Goal: Transaction & Acquisition: Purchase product/service

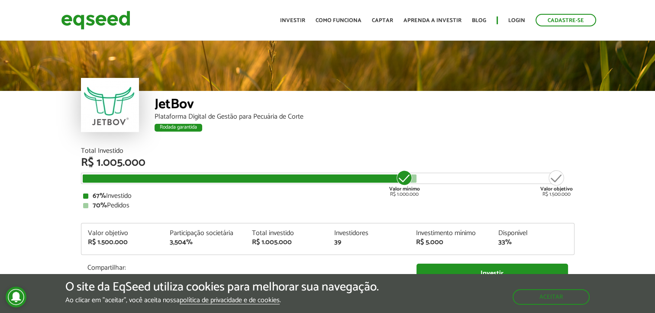
scroll to position [1034, 0]
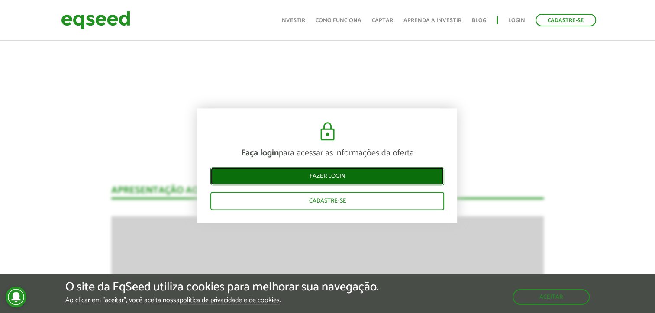
click at [343, 179] on link "Fazer login" at bounding box center [327, 176] width 234 height 18
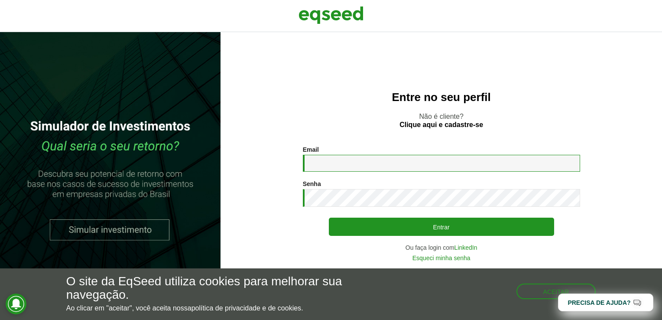
click at [347, 160] on input "Email *" at bounding box center [441, 163] width 277 height 17
type input "**********"
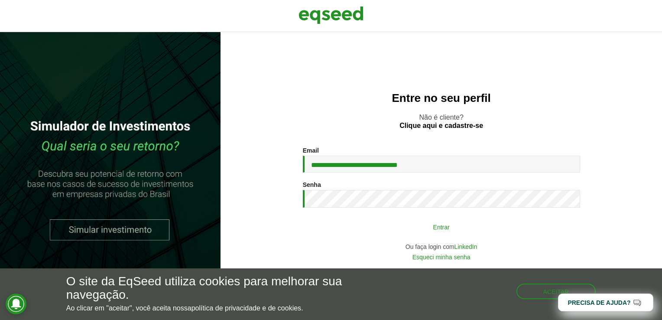
click at [439, 225] on button "Entrar" at bounding box center [441, 226] width 225 height 16
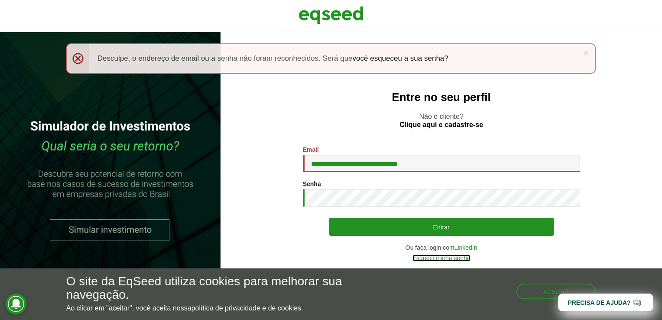
click at [452, 259] on link "Esqueci minha senha" at bounding box center [441, 258] width 58 height 6
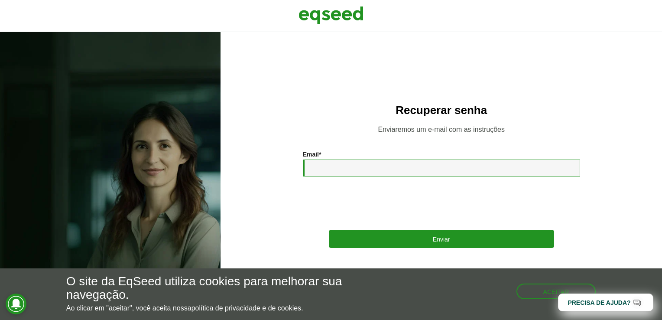
click at [350, 164] on input "Email *" at bounding box center [441, 167] width 277 height 17
type input "**********"
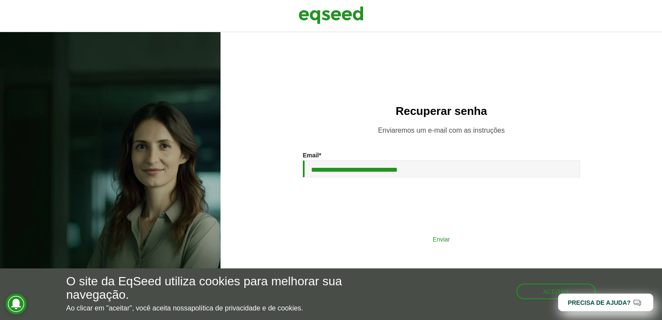
click at [433, 237] on button "Enviar" at bounding box center [441, 238] width 225 height 16
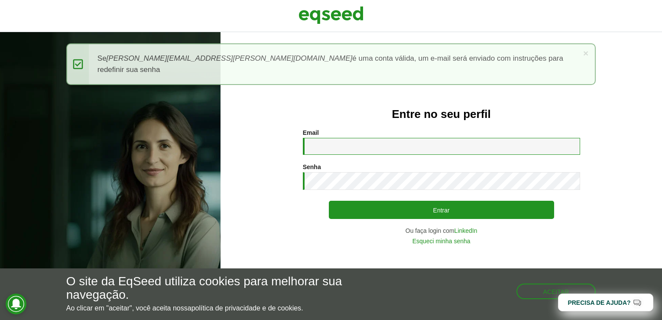
click at [333, 147] on input "Email *" at bounding box center [441, 146] width 277 height 17
type input "**********"
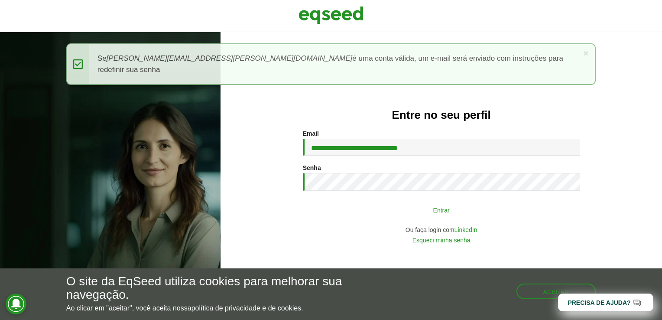
click at [410, 213] on button "Entrar" at bounding box center [441, 209] width 225 height 16
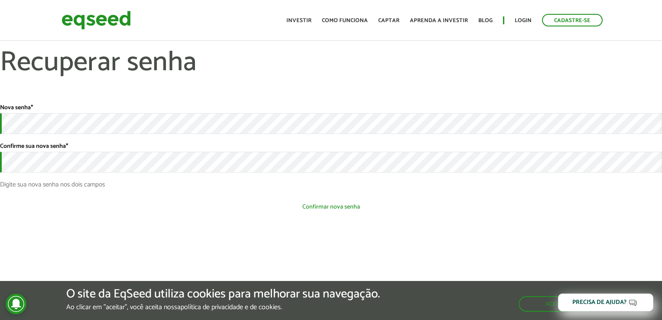
click at [338, 206] on button "Confirmar nova senha" at bounding box center [331, 206] width 662 height 16
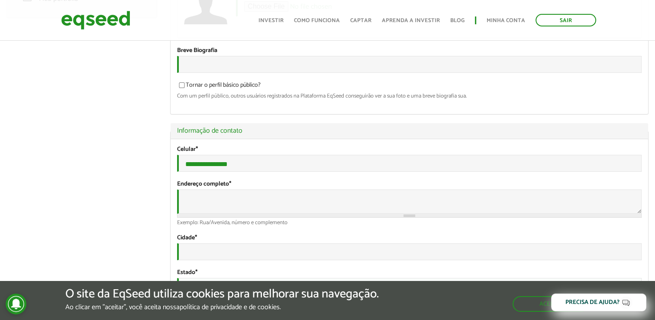
scroll to position [173, 0]
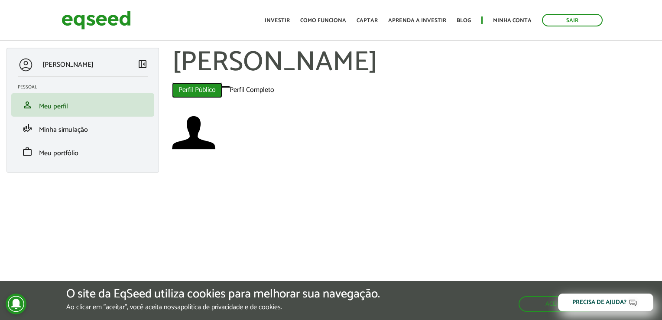
click at [204, 91] on link "Perfil Público (aba ativa)" at bounding box center [197, 90] width 50 height 16
click at [288, 22] on link "Investir" at bounding box center [277, 21] width 25 height 6
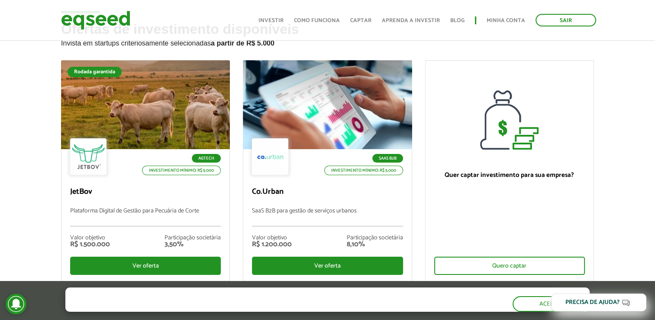
scroll to position [87, 0]
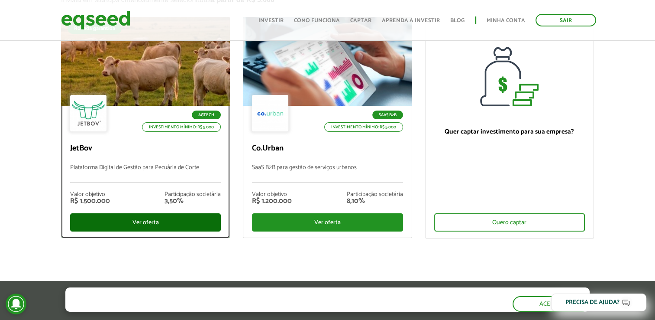
click at [142, 223] on div "Ver oferta" at bounding box center [145, 222] width 151 height 18
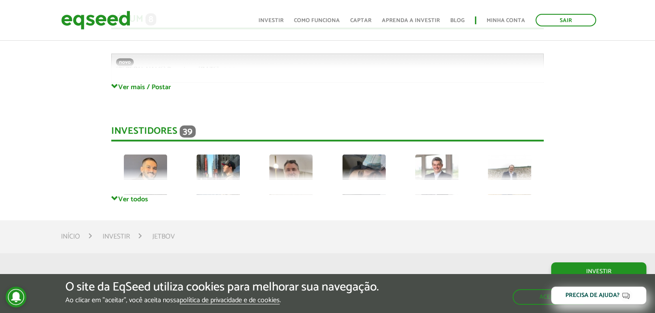
scroll to position [2332, 0]
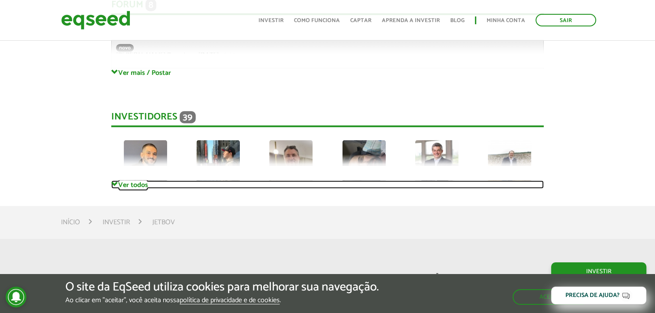
click at [136, 185] on link "Ver todos" at bounding box center [327, 185] width 433 height 8
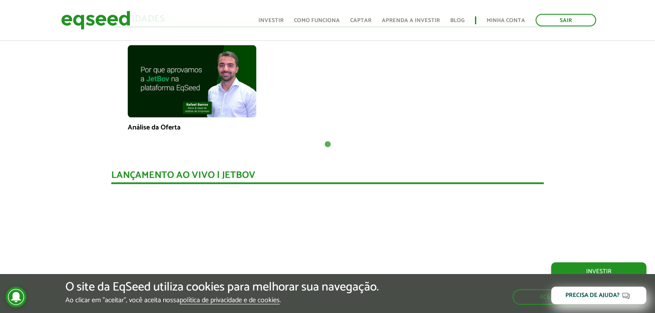
scroll to position [556, 0]
